Goal: Navigation & Orientation: Understand site structure

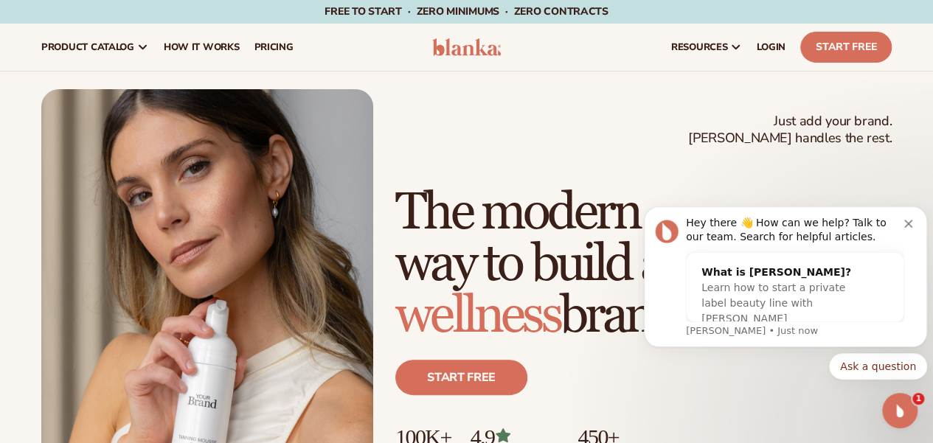
click at [764, 52] on span "LOGIN" at bounding box center [771, 47] width 29 height 12
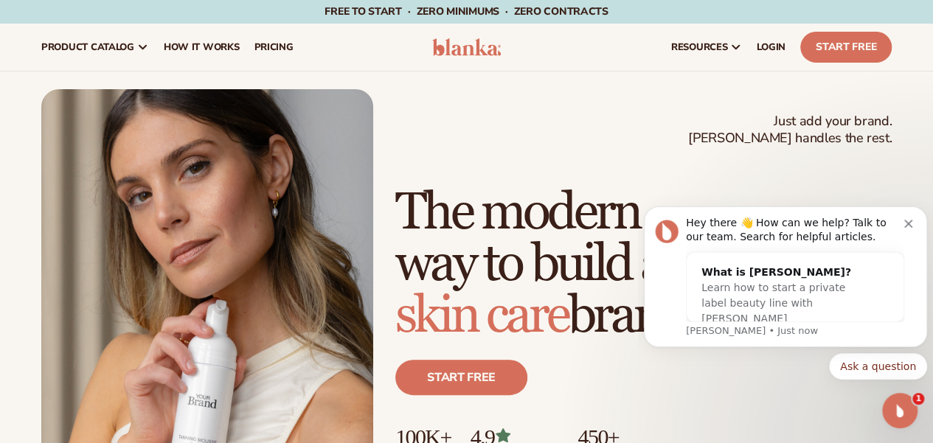
click at [910, 225] on icon "Dismiss notification" at bounding box center [909, 224] width 8 height 8
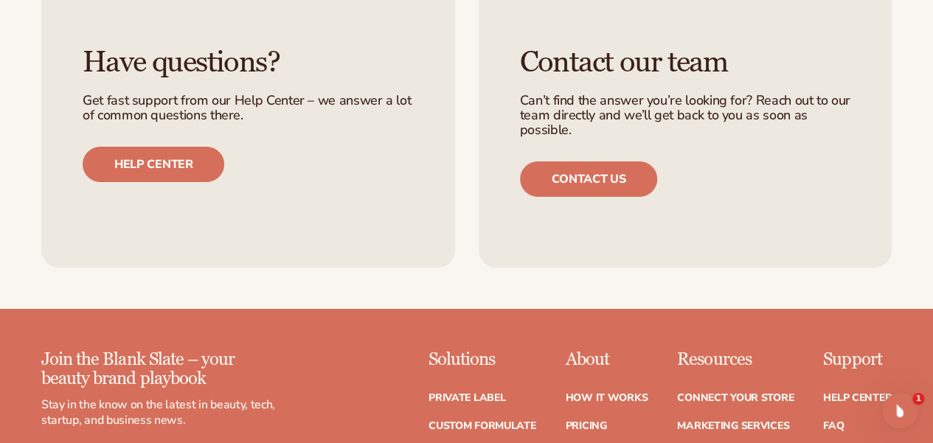
scroll to position [5595, 0]
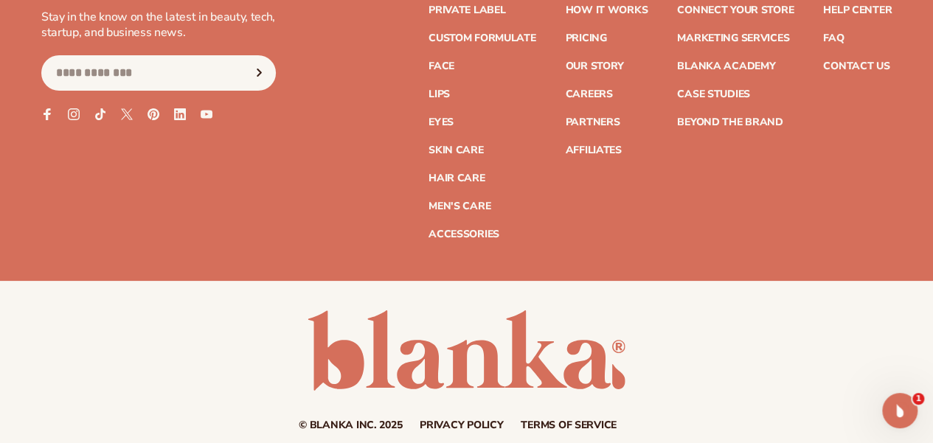
click at [677, 72] on link "Blanka Academy" at bounding box center [726, 66] width 98 height 10
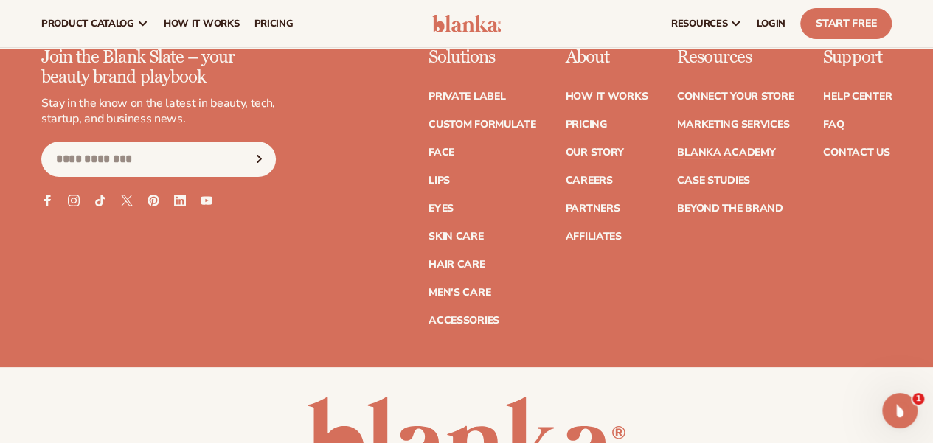
scroll to position [2787, 0]
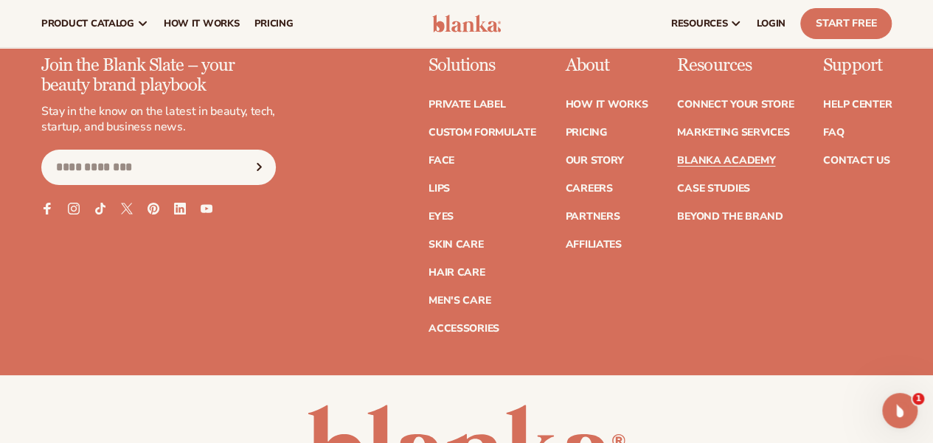
click at [694, 110] on link "Connect your store" at bounding box center [735, 105] width 117 height 10
click at [677, 194] on link "Case Studies" at bounding box center [713, 189] width 73 height 10
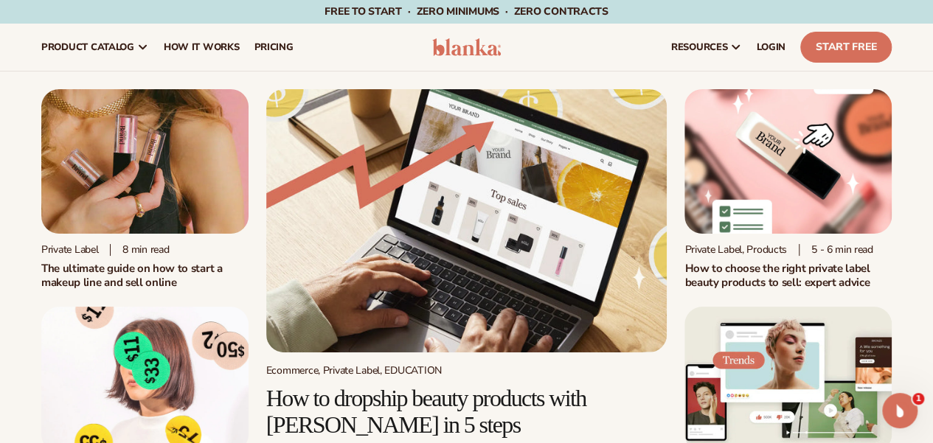
scroll to position [74, 0]
